Goal: Transaction & Acquisition: Purchase product/service

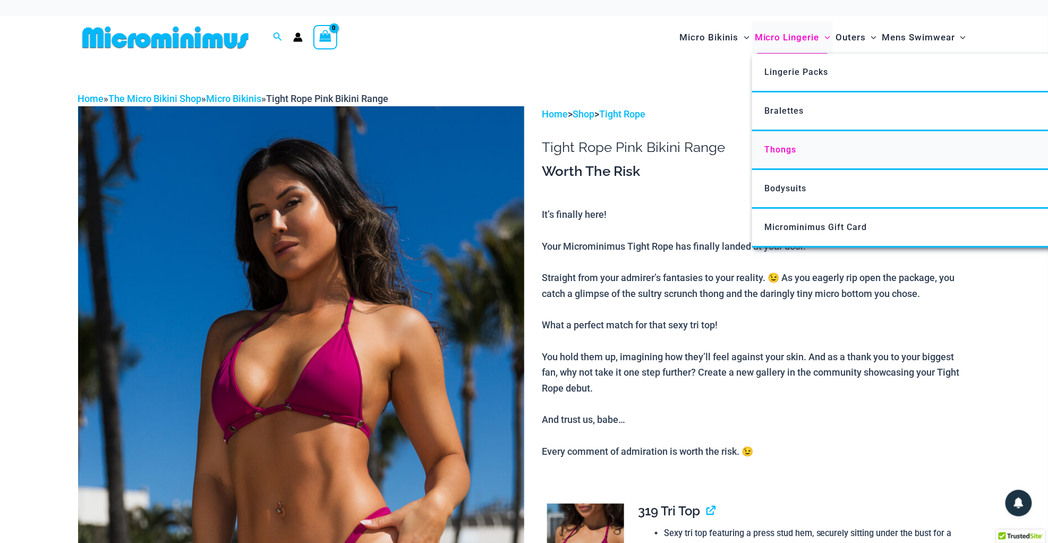
click at [780, 149] on span "Thongs" at bounding box center [781, 150] width 32 height 10
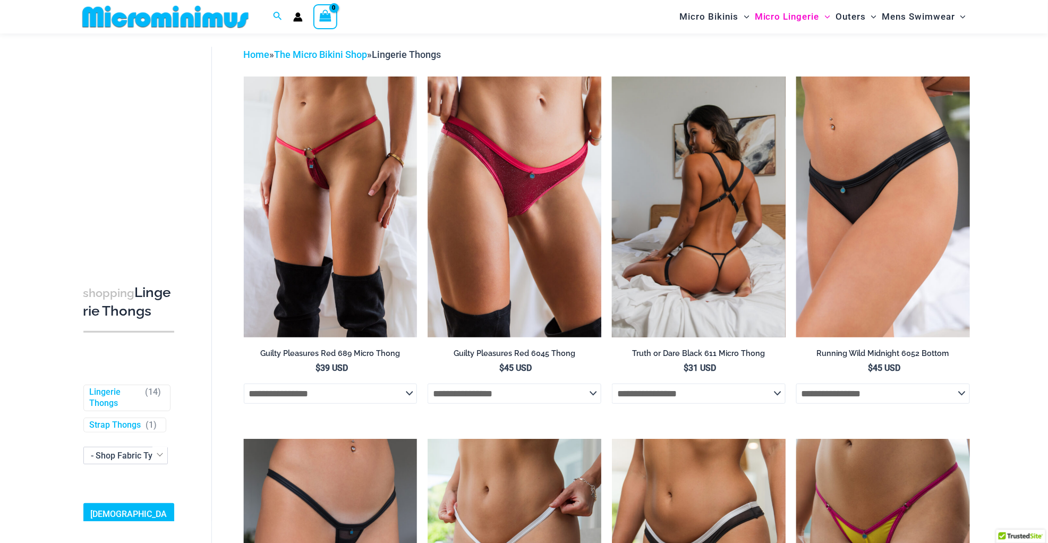
scroll to position [65, 0]
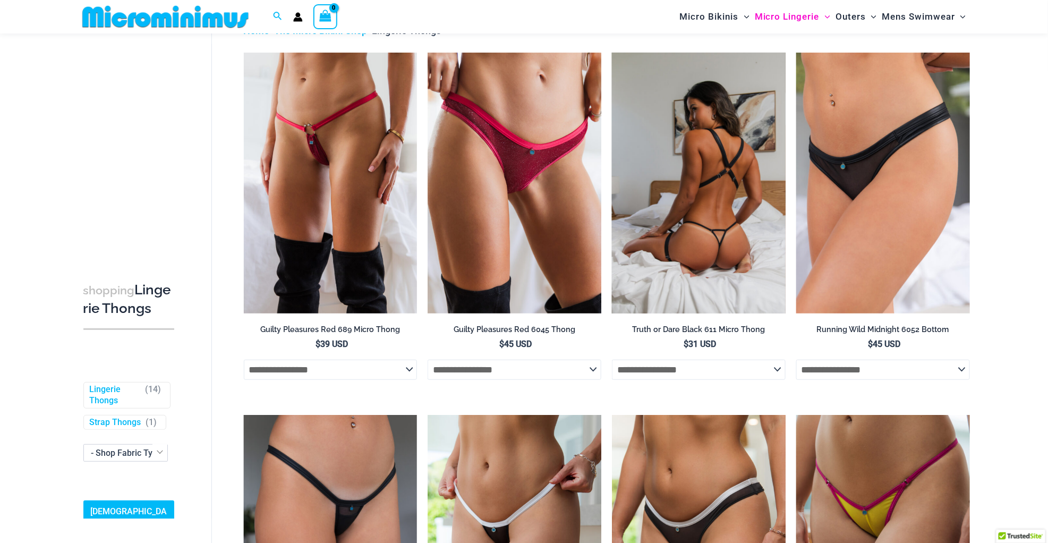
click at [748, 159] on img at bounding box center [699, 183] width 174 height 260
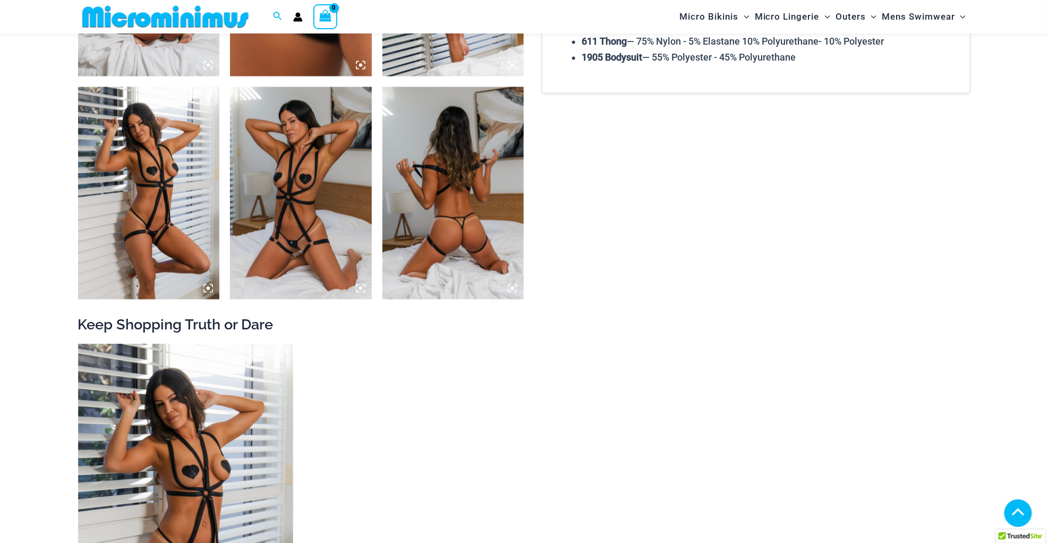
scroll to position [1109, 0]
